Goal: Information Seeking & Learning: Check status

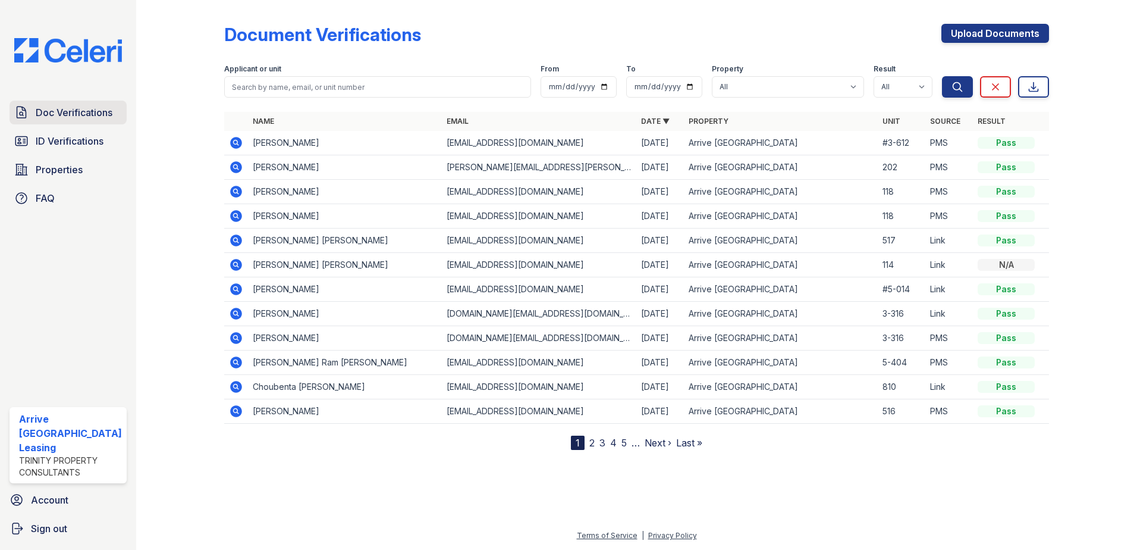
click at [45, 107] on span "Doc Verifications" at bounding box center [74, 112] width 77 height 14
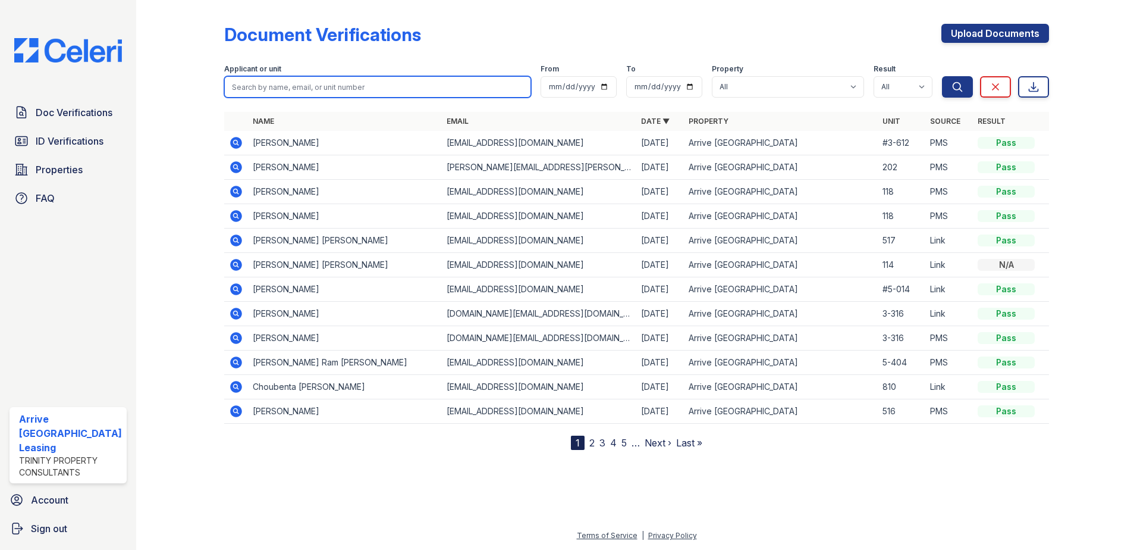
click at [356, 83] on input "search" at bounding box center [378, 86] width 308 height 21
type input "p"
type input "oriol"
click at [942, 76] on button "Search" at bounding box center [957, 86] width 31 height 21
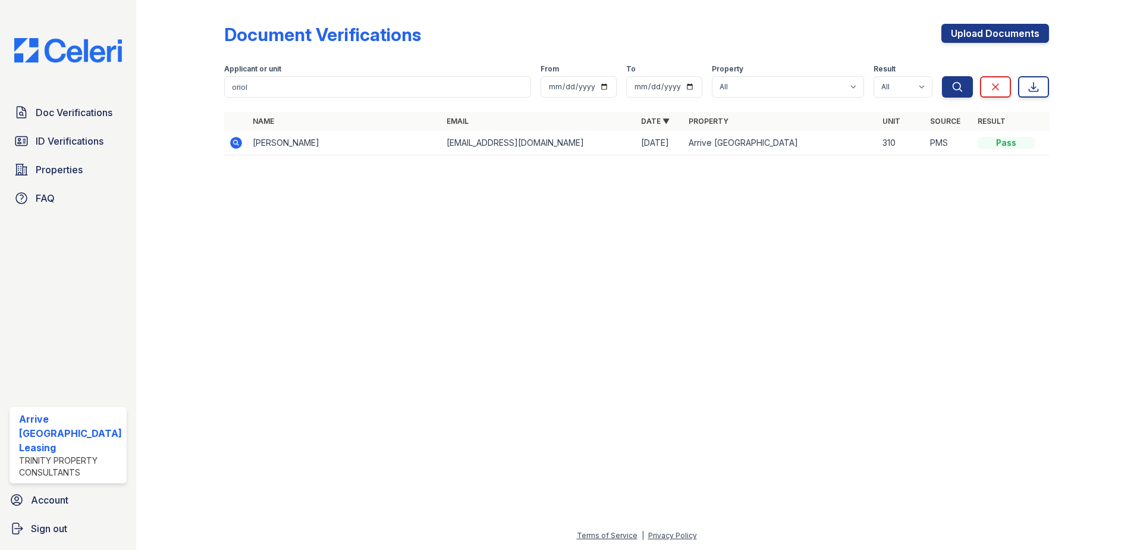
click at [421, 188] on div at bounding box center [636, 357] width 963 height 342
drag, startPoint x: 647, startPoint y: 141, endPoint x: 672, endPoint y: 144, distance: 25.2
click at [672, 144] on td "[DATE]" at bounding box center [661, 143] width 48 height 24
click at [319, 87] on input "oriol" at bounding box center [378, 86] width 308 height 21
drag, startPoint x: 319, startPoint y: 87, endPoint x: 321, endPoint y: 81, distance: 6.2
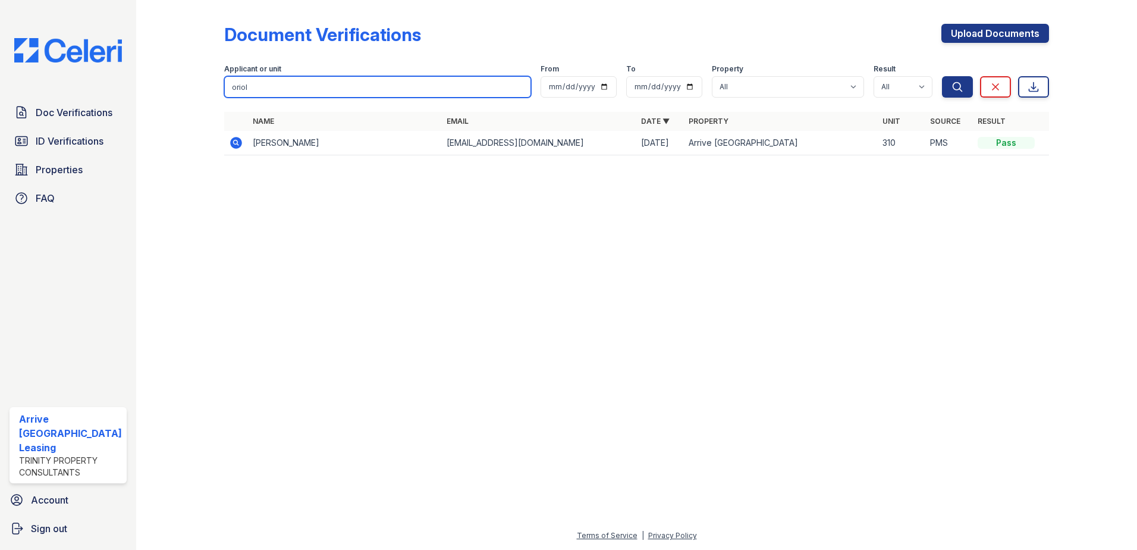
click at [319, 86] on input "oriol" at bounding box center [378, 86] width 308 height 21
type input "[PERSON_NAME]"
click at [942, 76] on button "Search" at bounding box center [957, 86] width 31 height 21
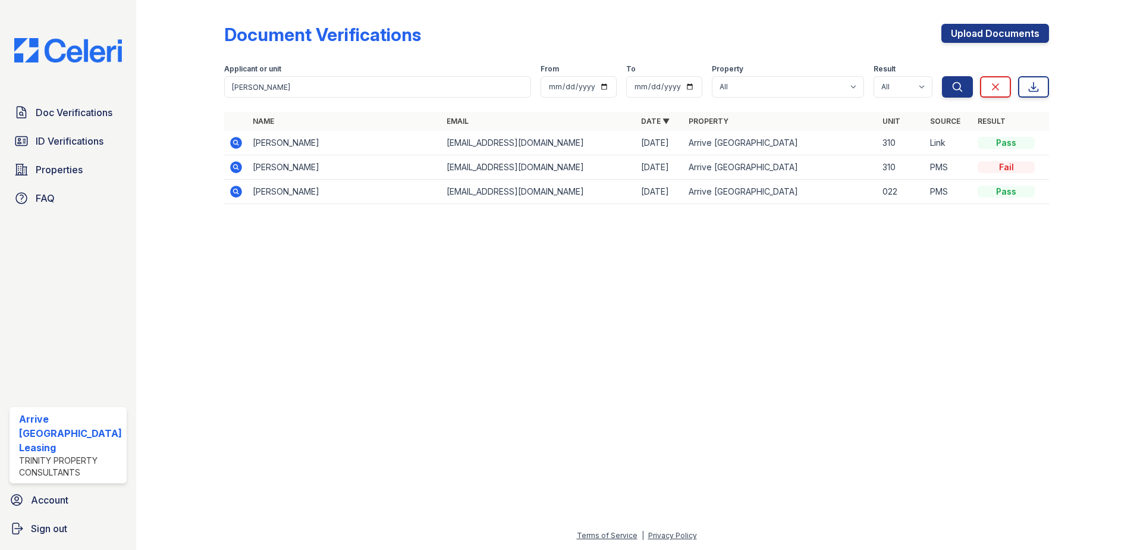
click at [235, 143] on icon at bounding box center [235, 141] width 3 height 3
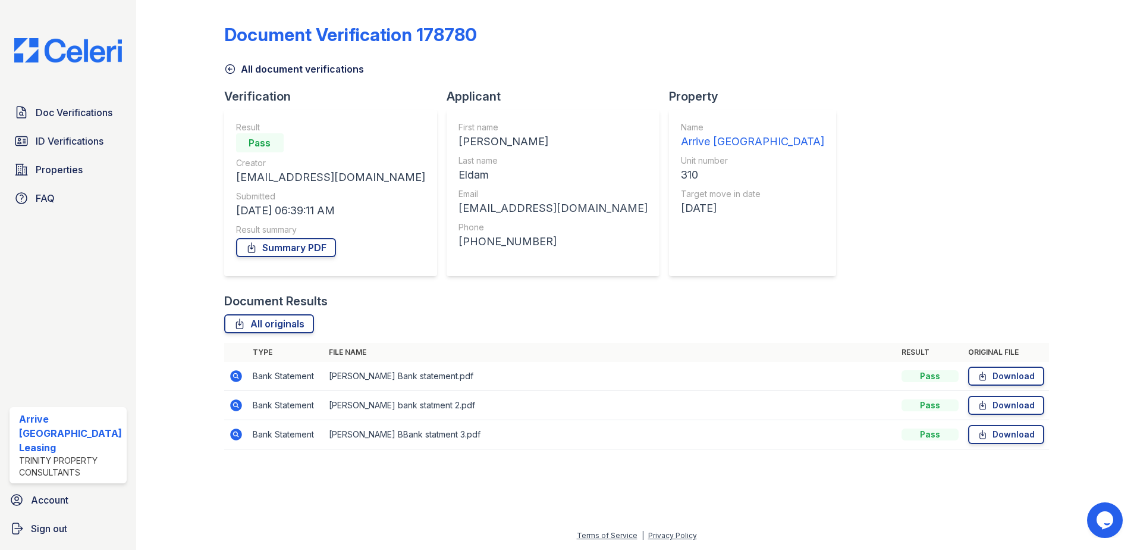
drag, startPoint x: 341, startPoint y: 208, endPoint x: 269, endPoint y: 214, distance: 72.2
click at [269, 214] on div "[DATE] 06:39:11 AM" at bounding box center [330, 210] width 189 height 17
drag, startPoint x: 949, startPoint y: 440, endPoint x: 176, endPoint y: 373, distance: 776.2
click at [176, 373] on div "Document Verification 178780 All document verifications Verification Result Pas…" at bounding box center [636, 240] width 963 height 480
click at [376, 287] on div "Verification Result Pass Creator [EMAIL_ADDRESS][DOMAIN_NAME] Submitted [DATE] …" at bounding box center [335, 190] width 222 height 205
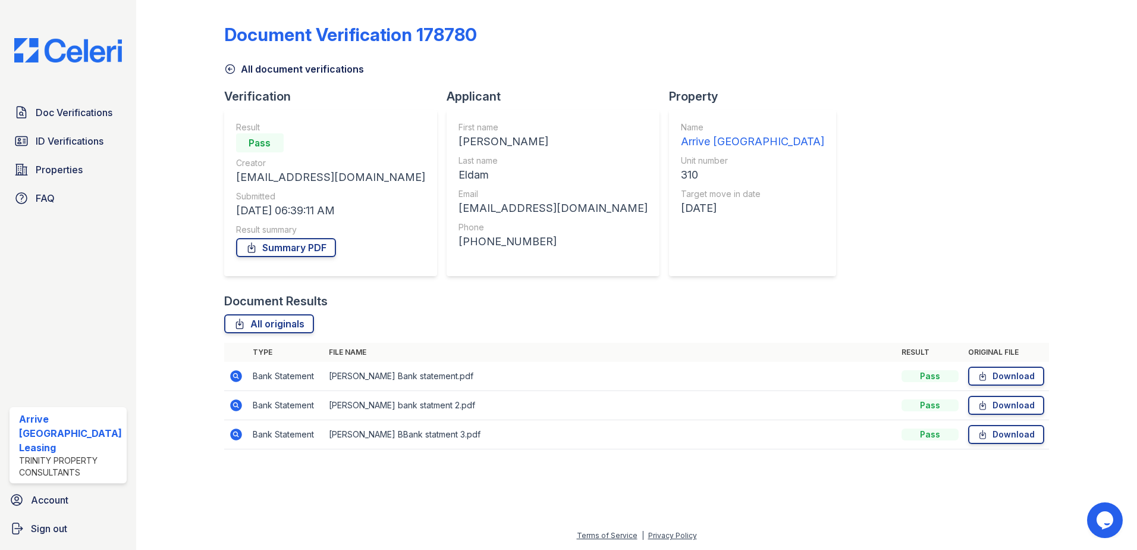
click at [229, 70] on icon at bounding box center [230, 69] width 12 height 12
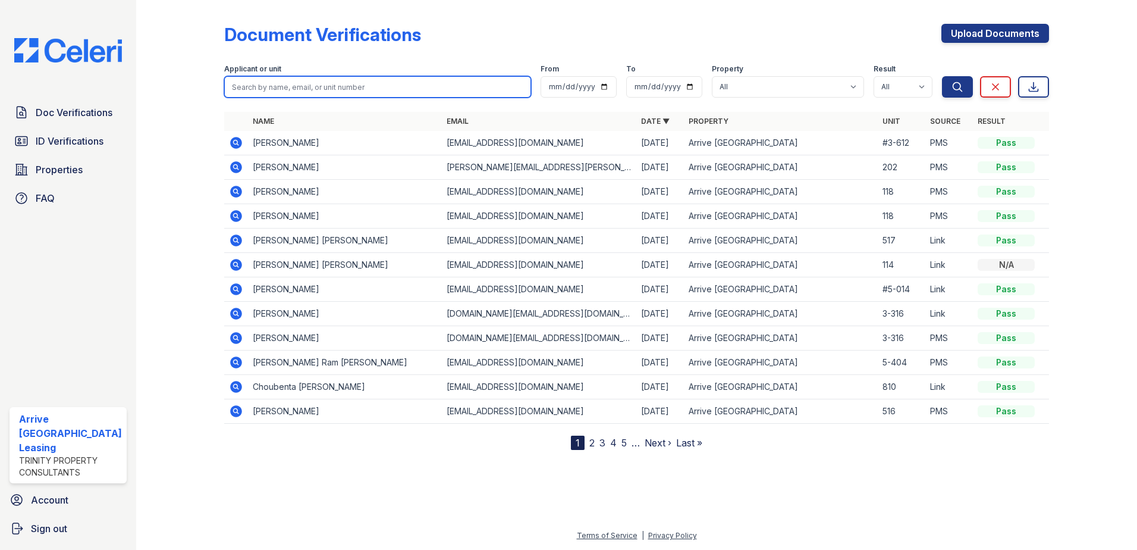
click at [299, 72] on div "Applicant or unit" at bounding box center [378, 80] width 308 height 33
type input "[PERSON_NAME]"
click at [942, 76] on button "Search" at bounding box center [957, 86] width 31 height 21
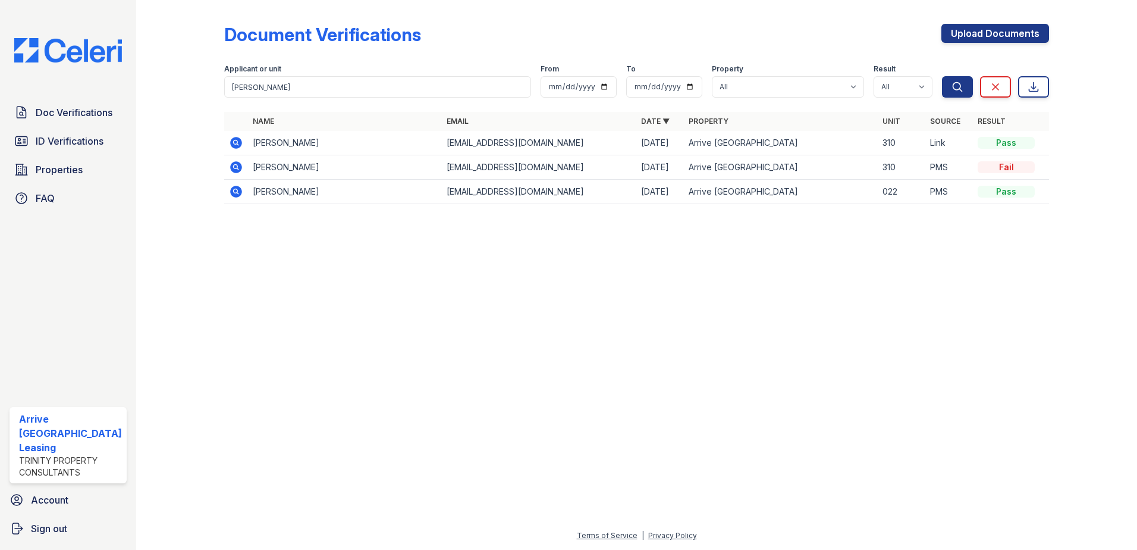
click at [234, 166] on icon at bounding box center [235, 166] width 3 height 3
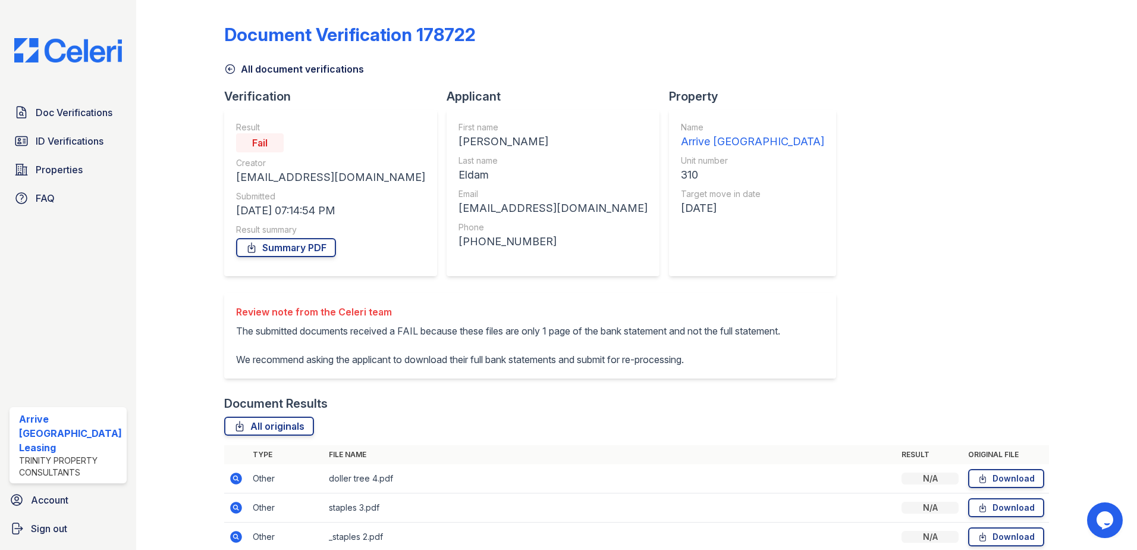
drag, startPoint x: 285, startPoint y: 206, endPoint x: 331, endPoint y: 207, distance: 45.8
click at [331, 207] on div "08/17/25 07:14:54 PM" at bounding box center [330, 210] width 189 height 17
click at [227, 65] on icon at bounding box center [229, 69] width 9 height 9
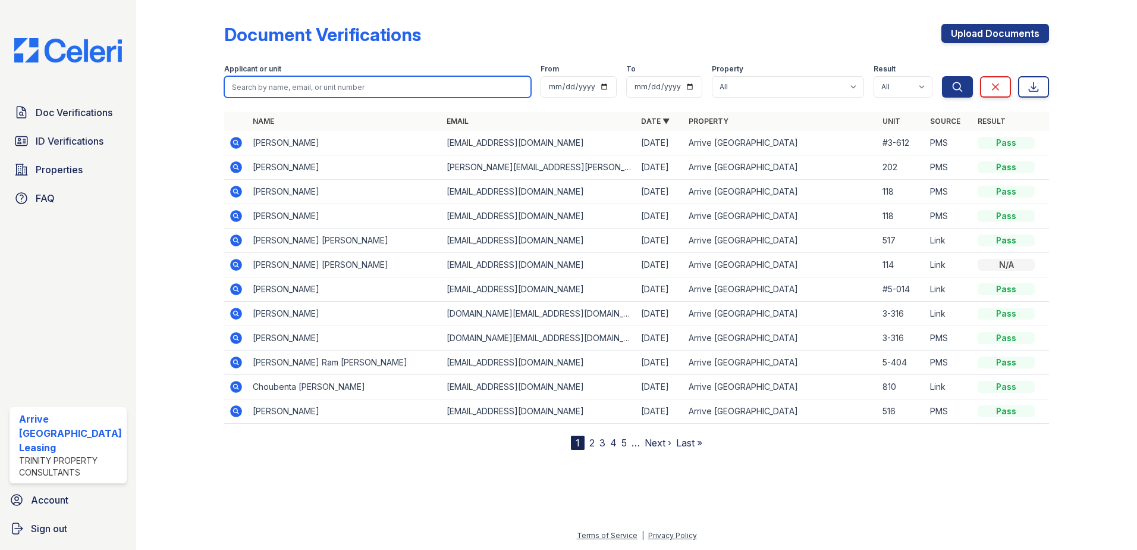
click at [279, 93] on input "search" at bounding box center [378, 86] width 308 height 21
type input "[PERSON_NAME]"
click at [942, 76] on button "Search" at bounding box center [957, 86] width 31 height 21
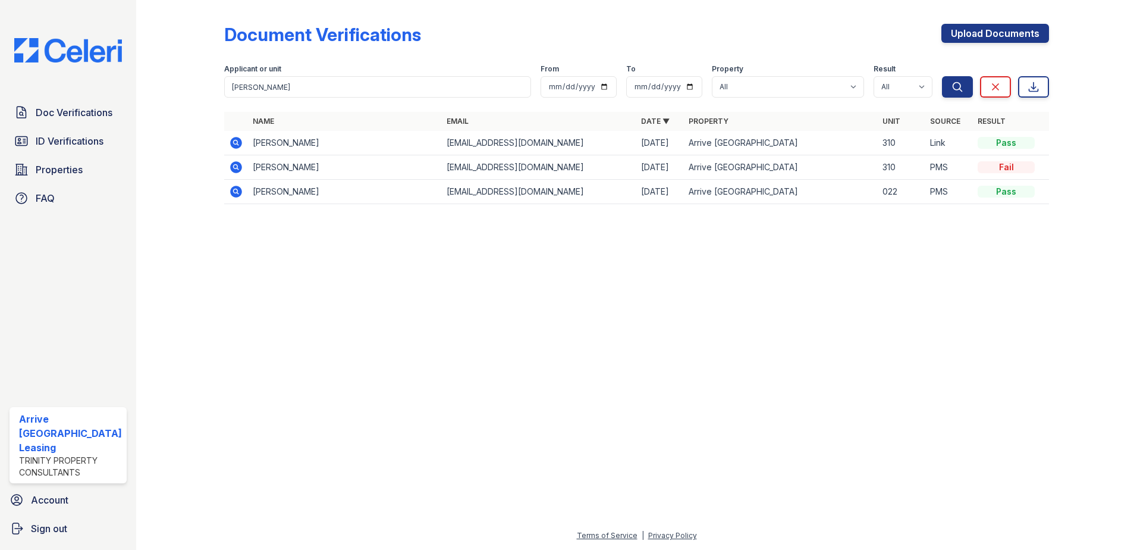
click at [231, 130] on th at bounding box center [236, 121] width 24 height 19
click at [234, 140] on icon at bounding box center [236, 143] width 14 height 14
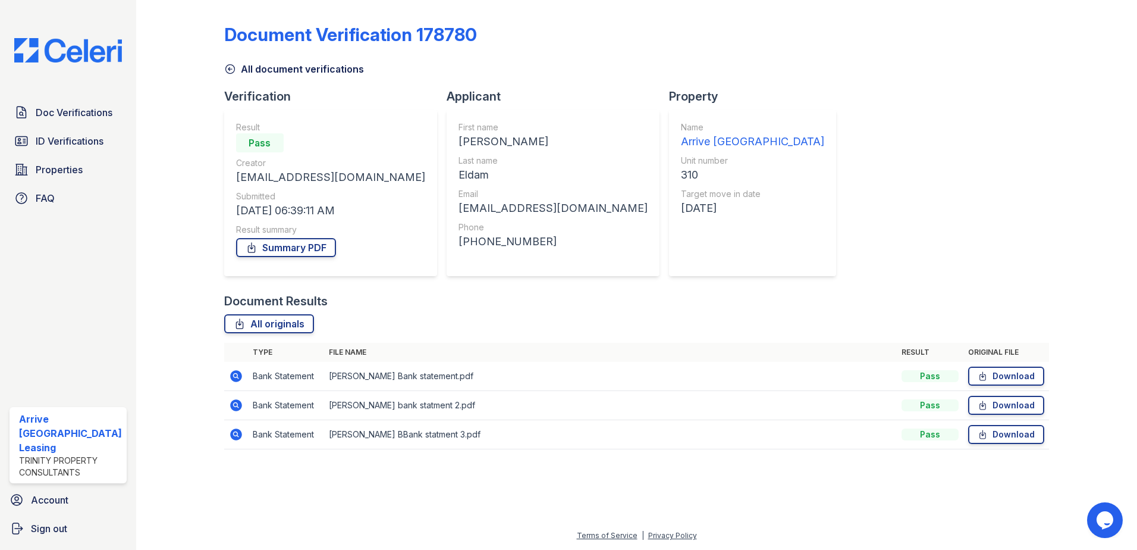
drag, startPoint x: 253, startPoint y: 206, endPoint x: 356, endPoint y: 210, distance: 103.6
click at [356, 210] on div "08/18/25 06:39:11 AM" at bounding box center [330, 210] width 189 height 17
click at [302, 211] on div "[DATE] 06:39:11 AM" at bounding box center [330, 210] width 189 height 17
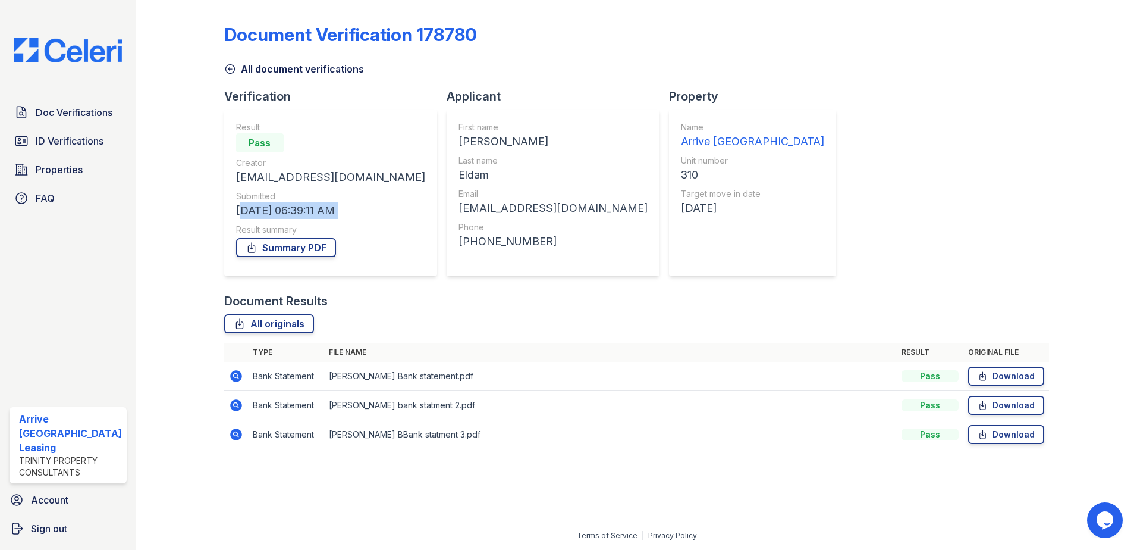
click at [302, 211] on div "[DATE] 06:39:11 AM" at bounding box center [330, 210] width 189 height 17
click at [73, 149] on link "ID Verifications" at bounding box center [68, 141] width 117 height 24
